Goal: Navigation & Orientation: Understand site structure

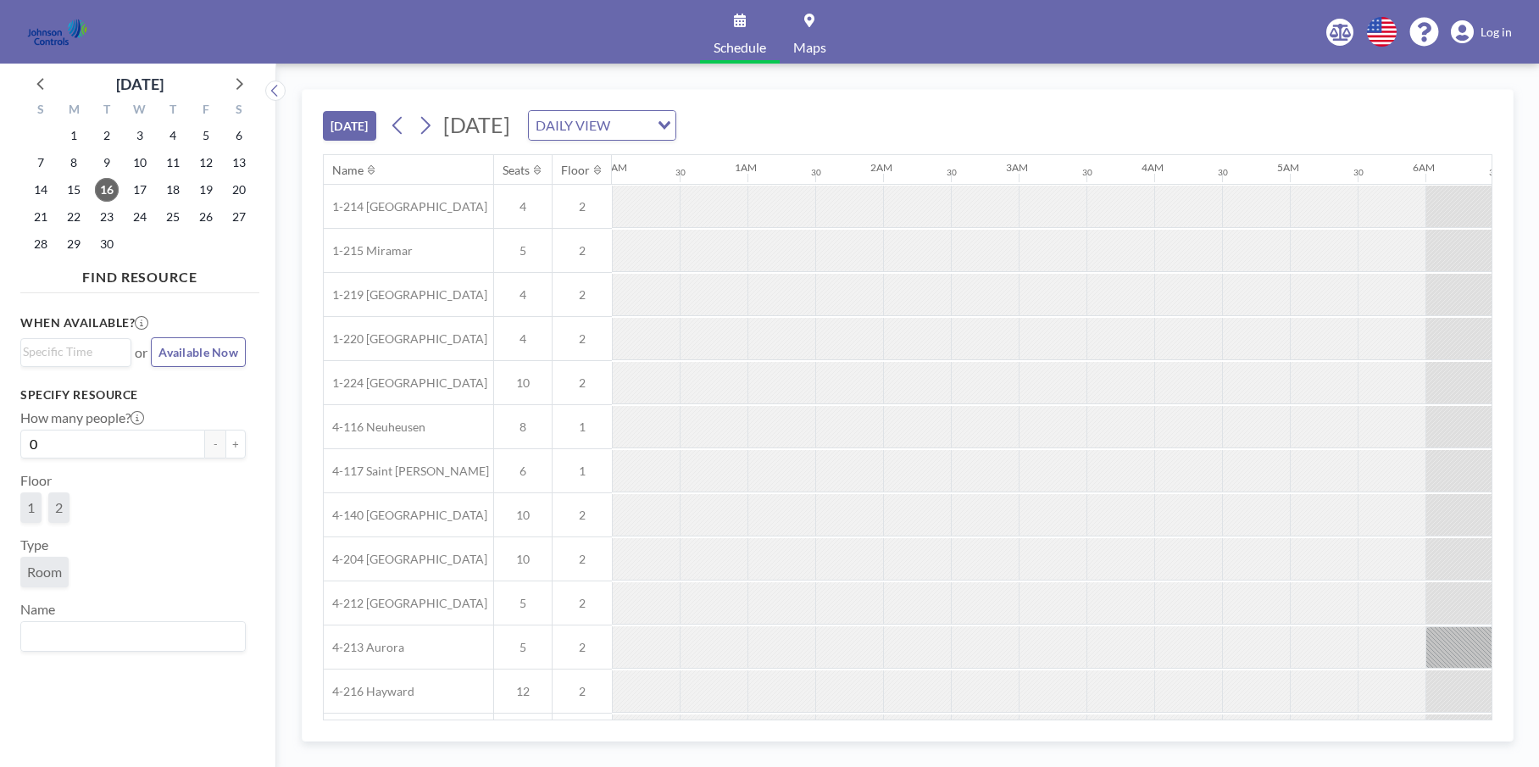
scroll to position [0, 1356]
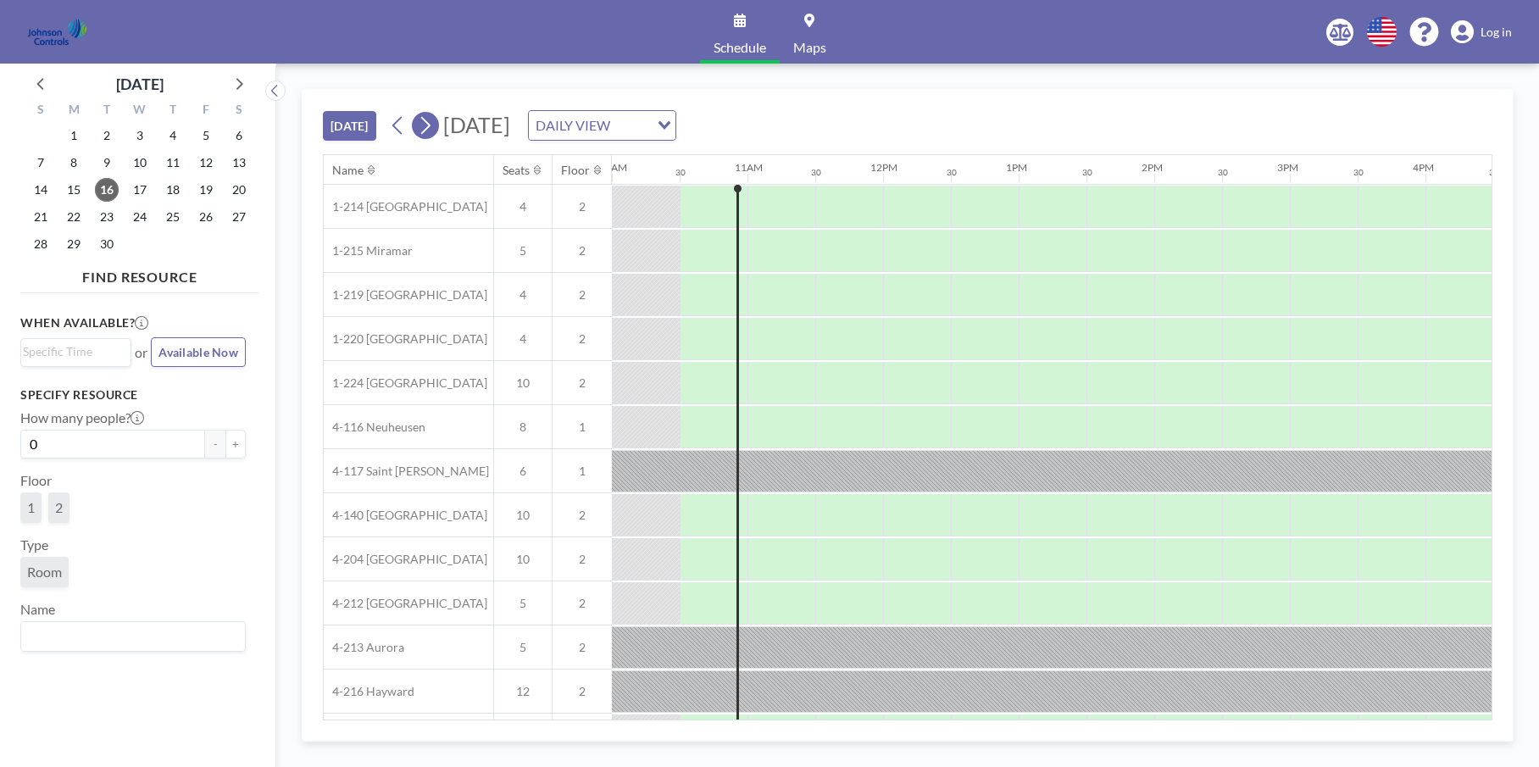
click at [425, 125] on icon at bounding box center [425, 125] width 16 height 25
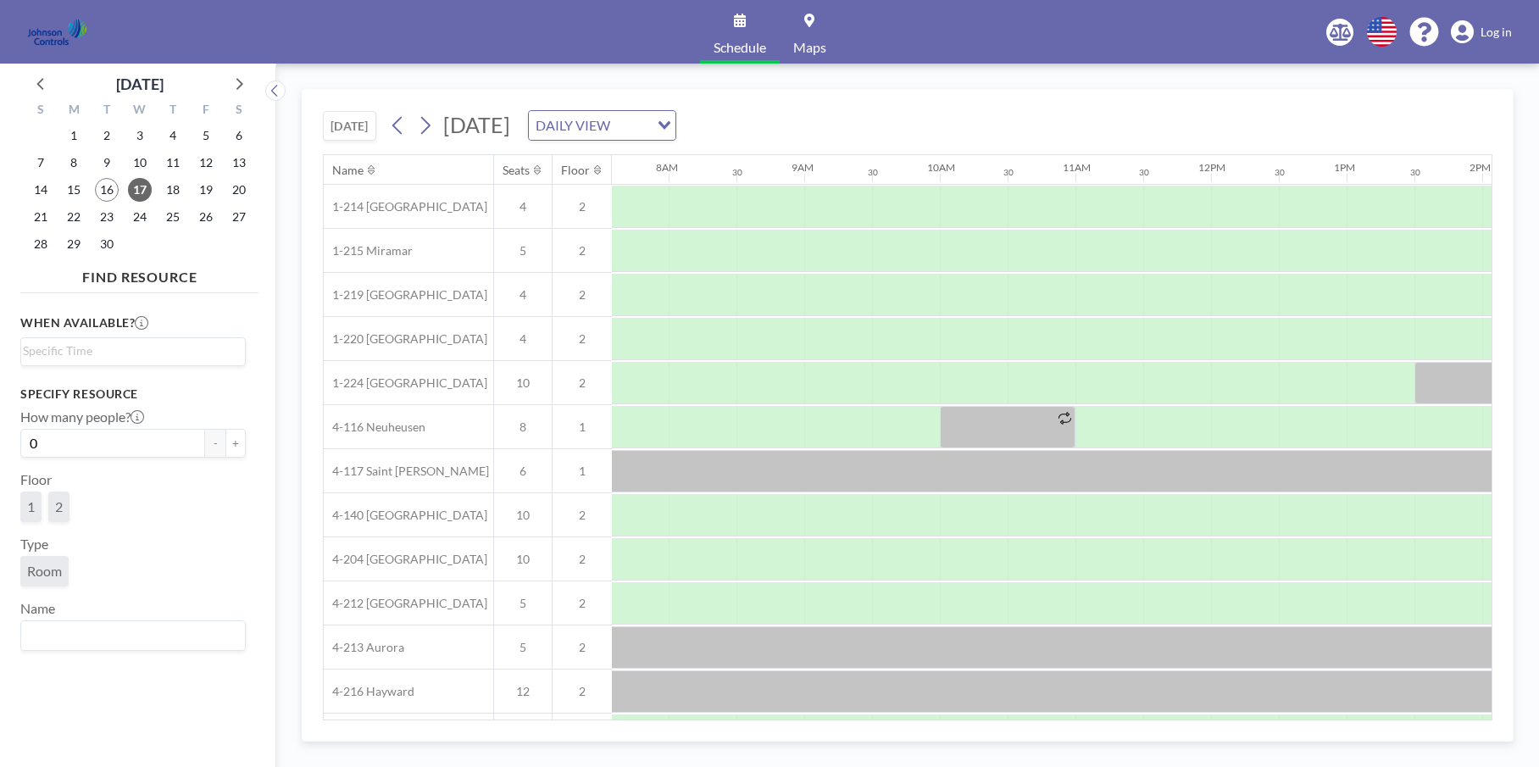
scroll to position [0, 1085]
click at [430, 123] on icon at bounding box center [425, 126] width 9 height 18
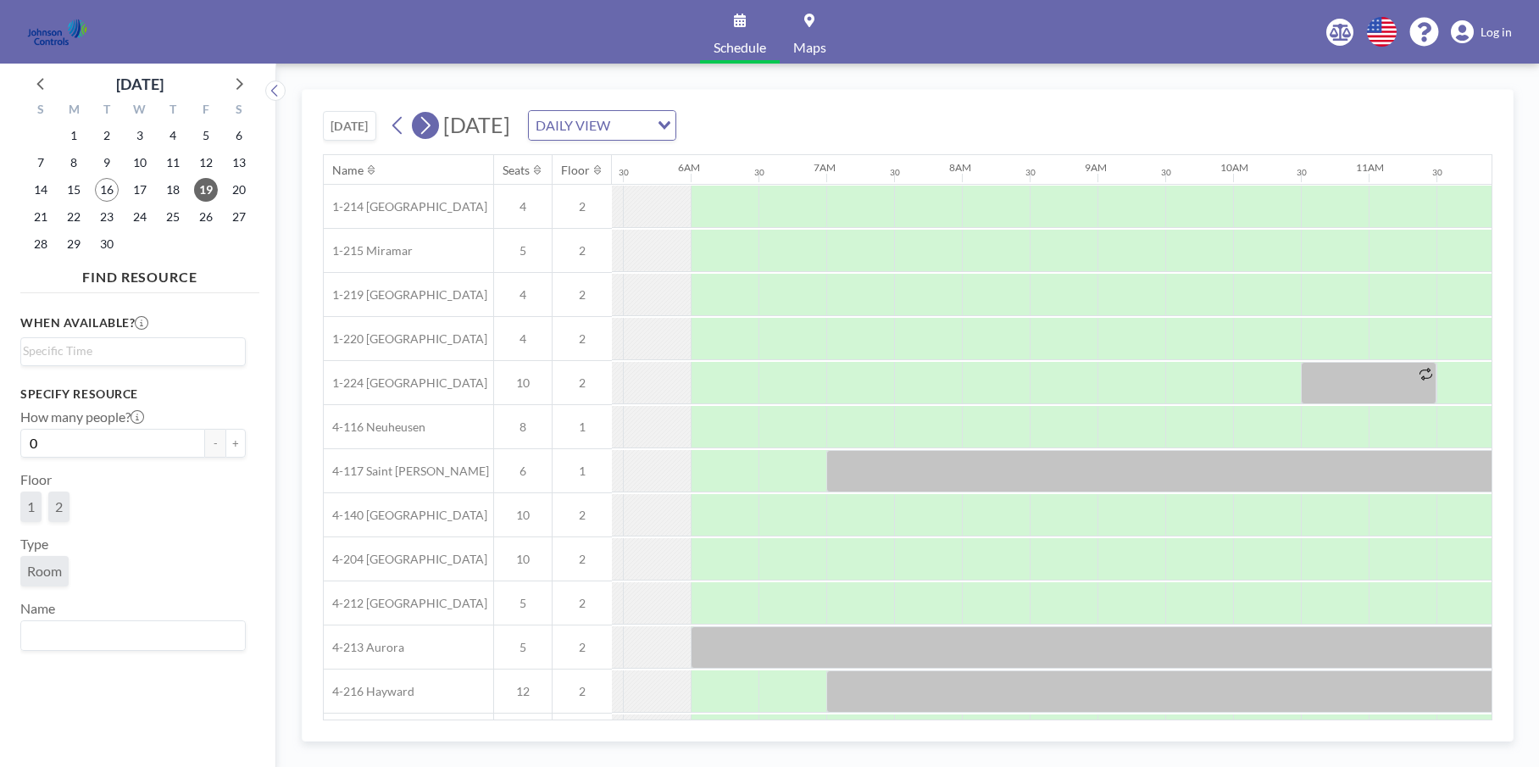
click at [430, 123] on icon at bounding box center [425, 126] width 9 height 18
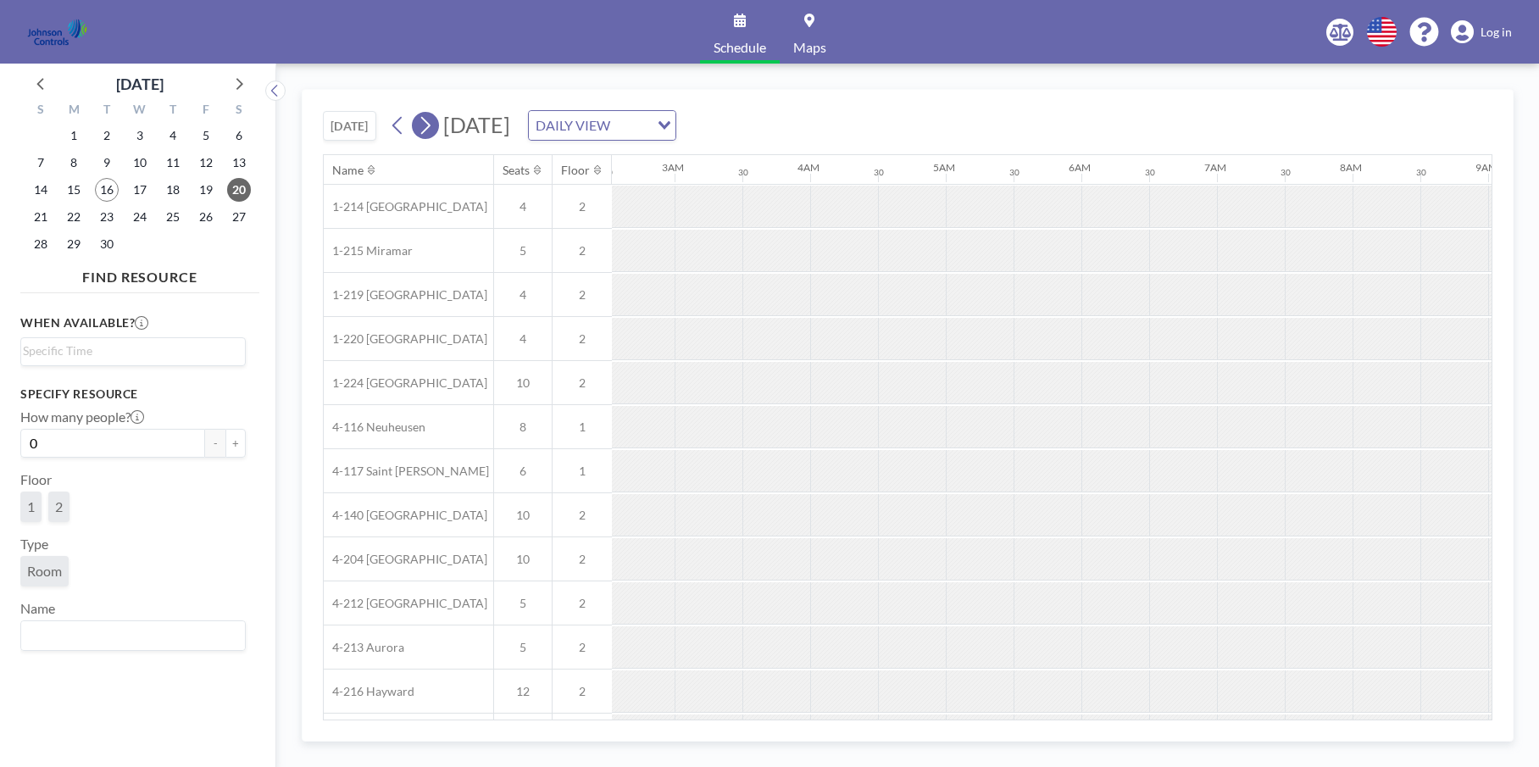
scroll to position [0, 963]
click at [430, 123] on icon at bounding box center [425, 126] width 9 height 18
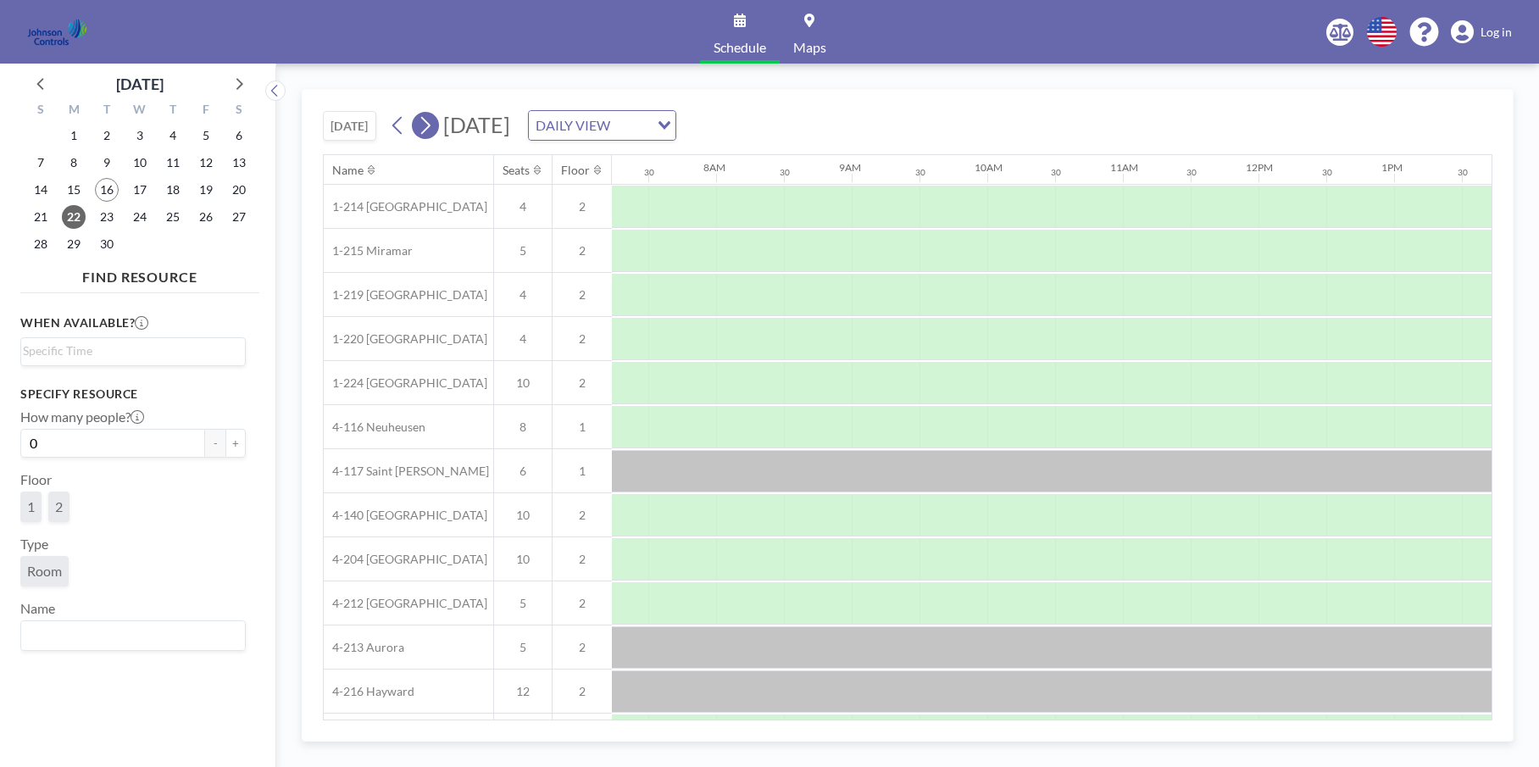
click at [430, 123] on icon at bounding box center [425, 126] width 9 height 18
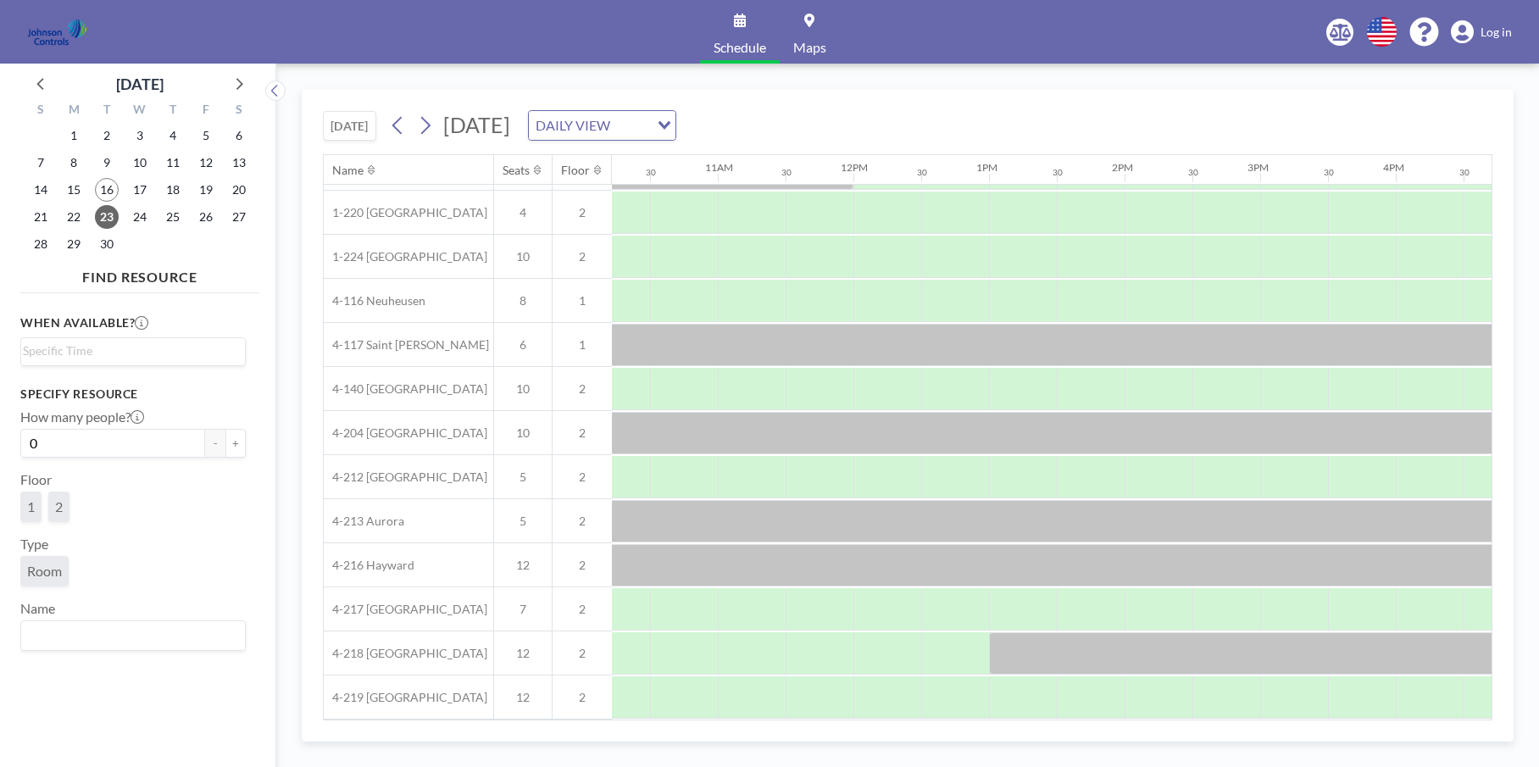
scroll to position [135, 1396]
click at [1064, 641] on div at bounding box center [1250, 653] width 542 height 42
click at [1064, 645] on div at bounding box center [1250, 653] width 542 height 42
click at [1254, 645] on div at bounding box center [1250, 653] width 542 height 42
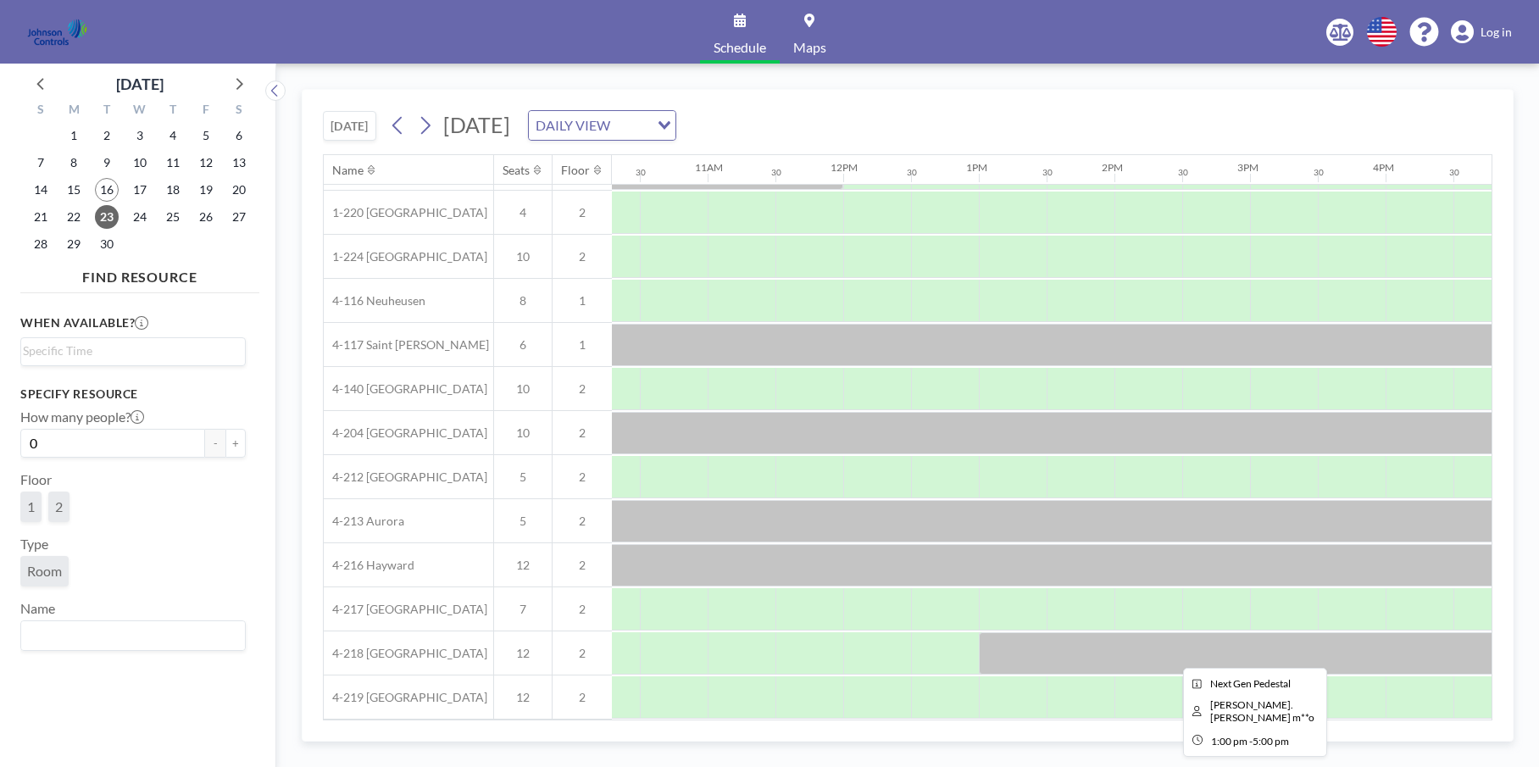
click at [1254, 645] on div at bounding box center [1250, 653] width 542 height 42
click at [946, 95] on div "[DATE] [DATE] DAILY VIEW Loading..." at bounding box center [907, 122] width 1169 height 64
